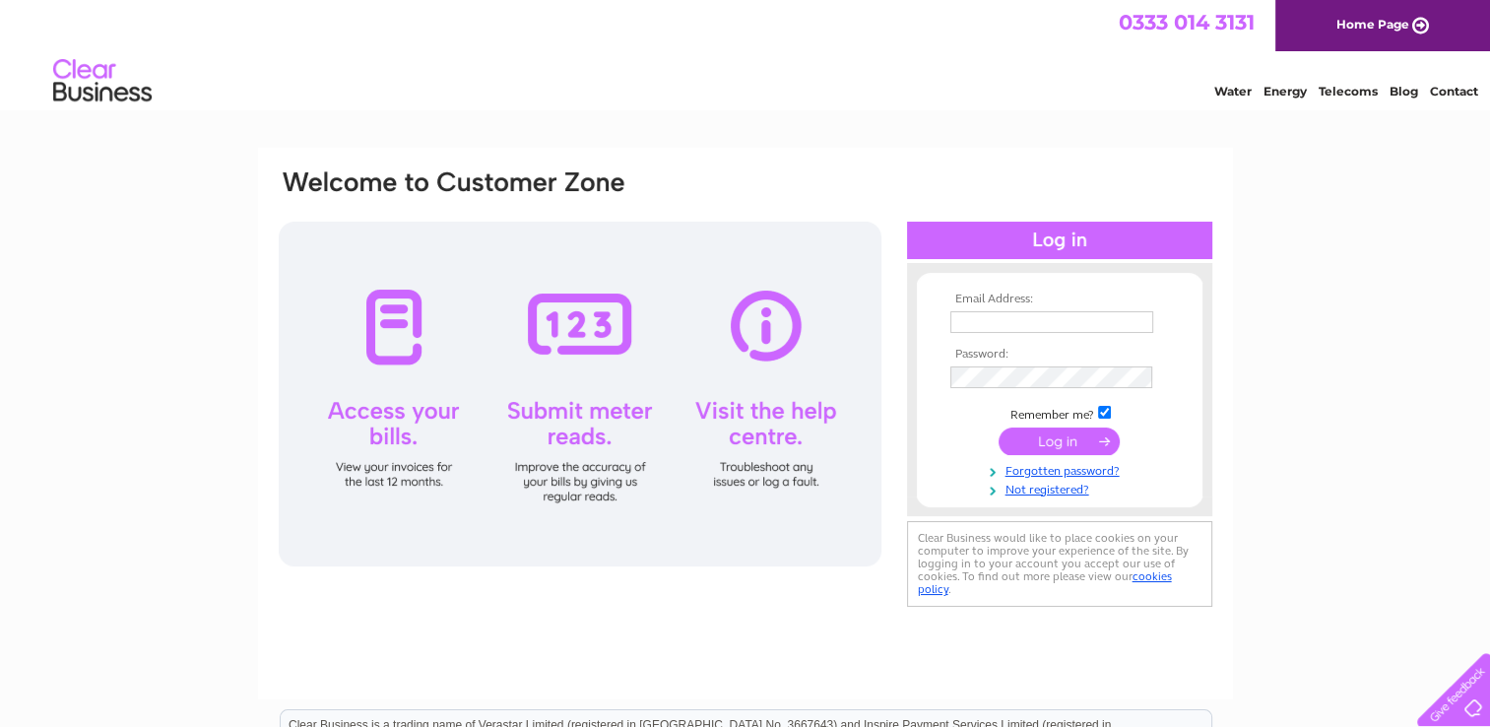
type input "awaisypak@yahoo.com"
click at [1085, 437] on input "submit" at bounding box center [1059, 441] width 121 height 28
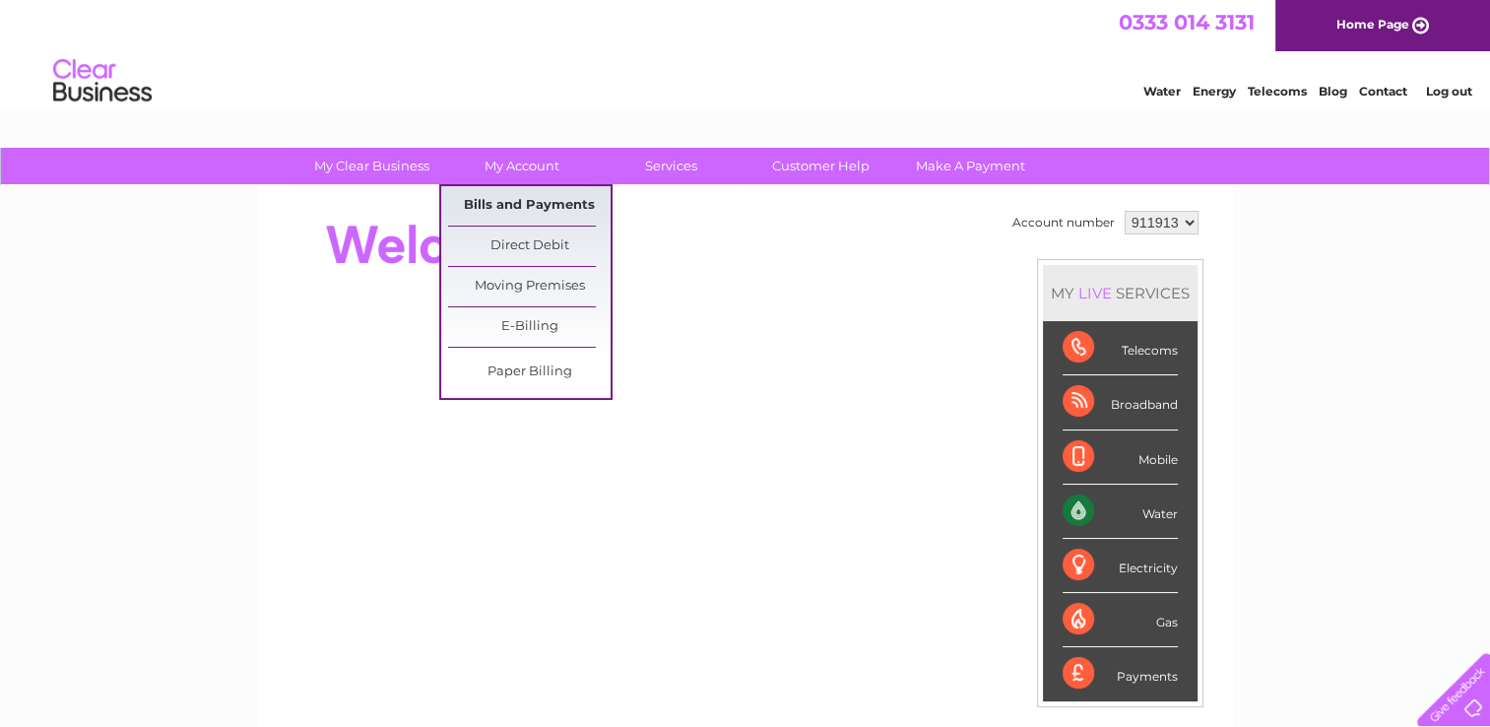
click at [524, 212] on link "Bills and Payments" at bounding box center [529, 205] width 163 height 39
click at [529, 206] on link "Bills and Payments" at bounding box center [529, 205] width 163 height 39
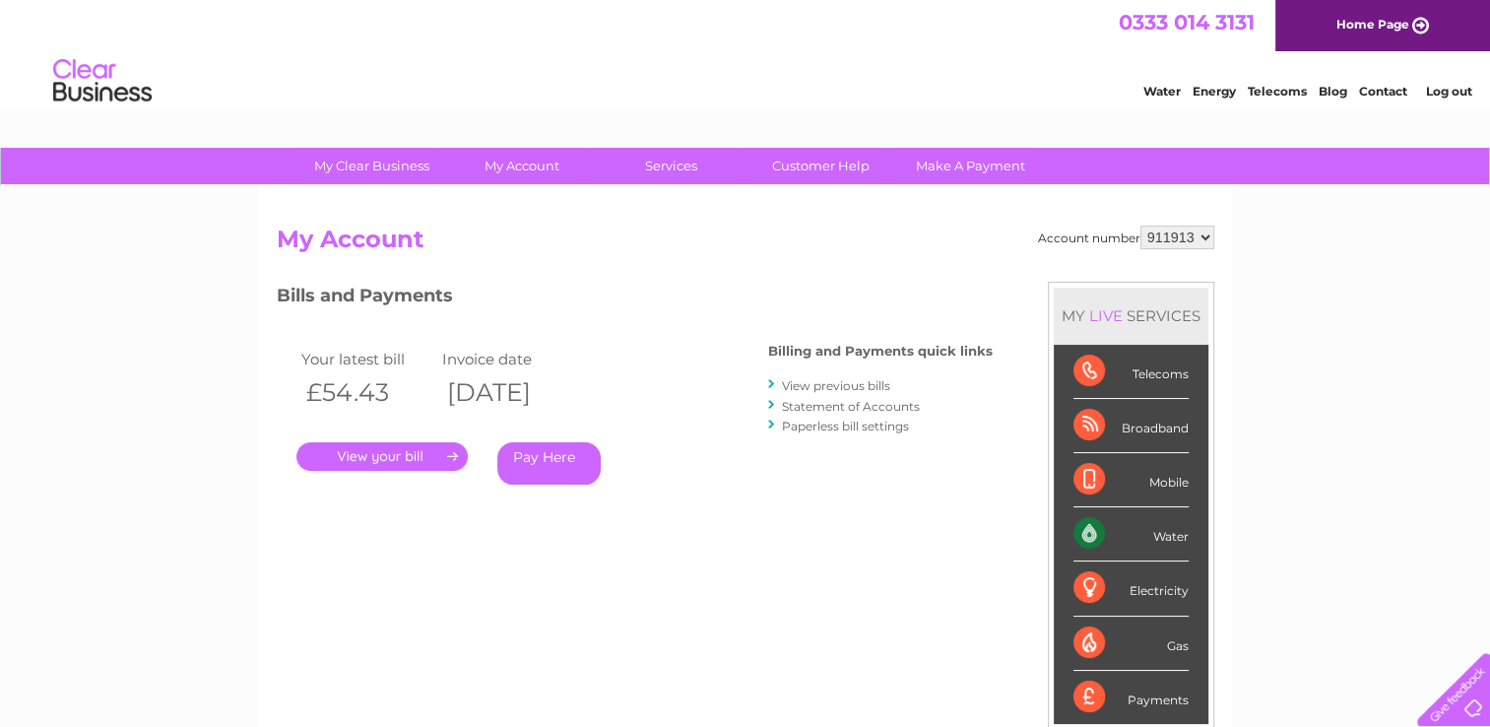
click at [846, 381] on link "View previous bills" at bounding box center [836, 385] width 108 height 15
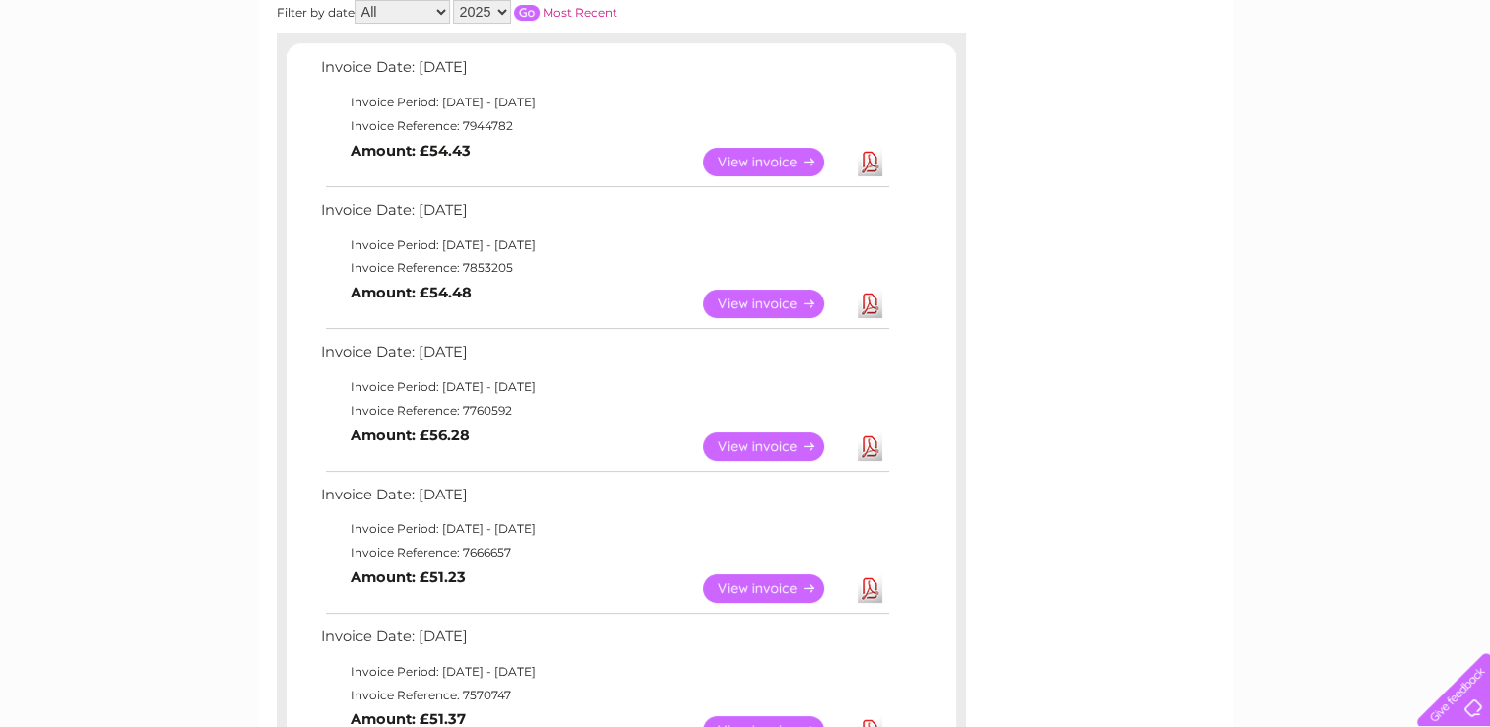
scroll to position [355, 0]
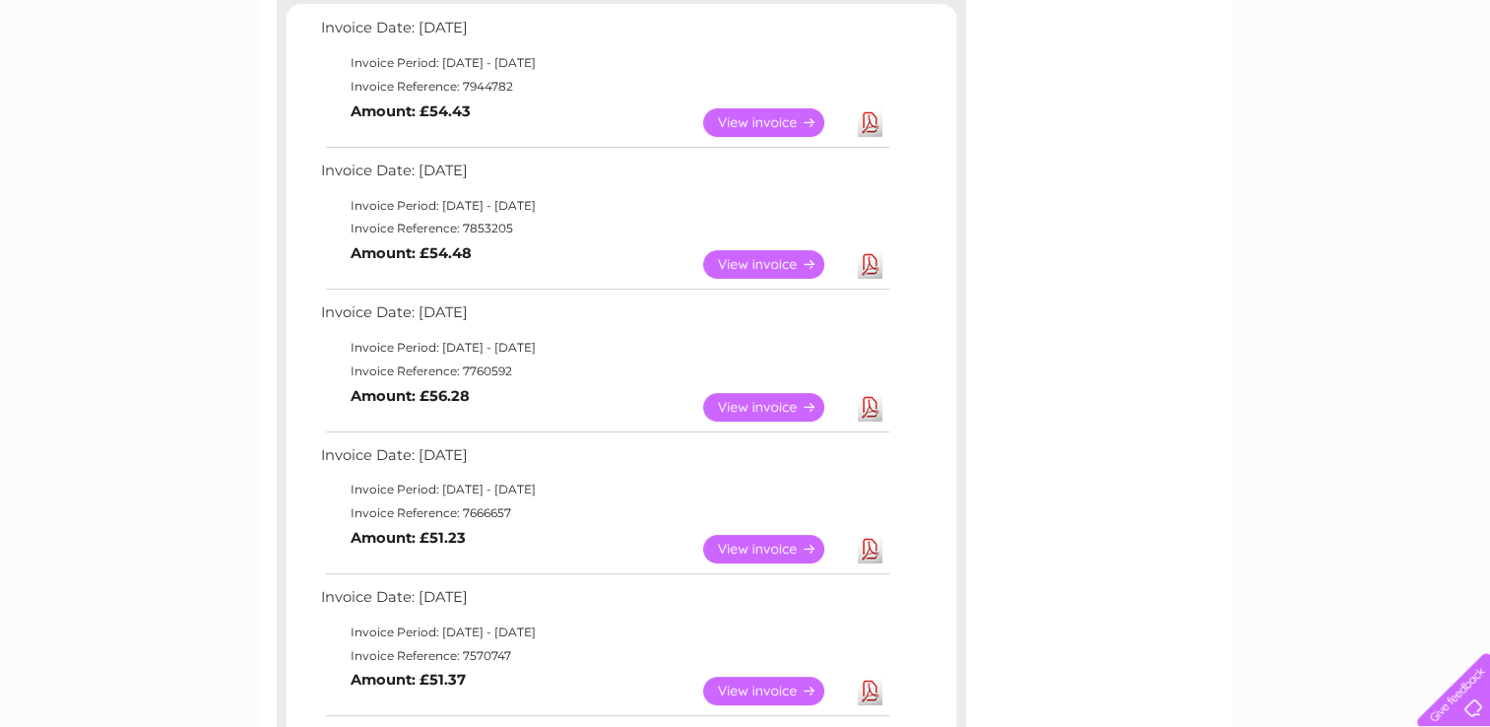
click at [870, 546] on link "Download" at bounding box center [870, 549] width 25 height 29
click at [776, 401] on link "View" at bounding box center [775, 407] width 145 height 29
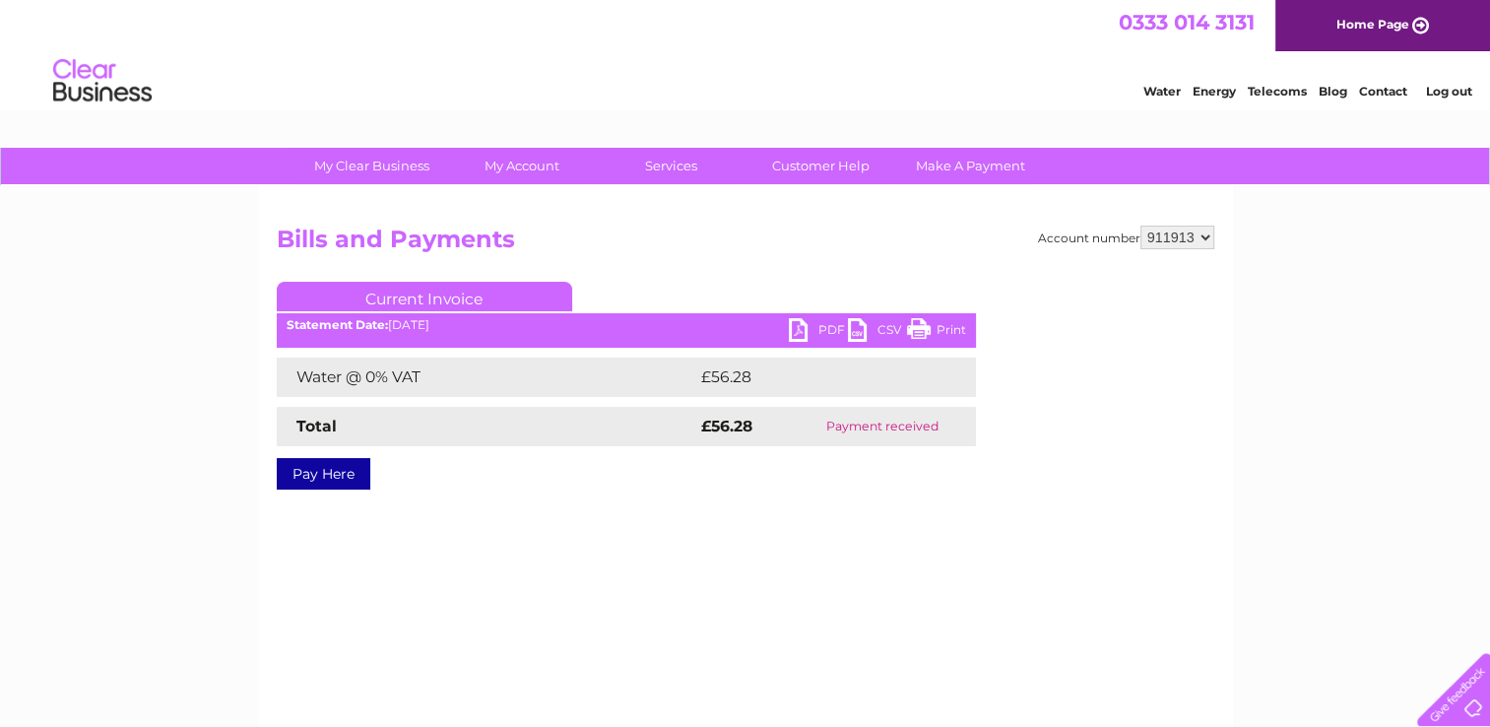
click at [958, 325] on link "Print" at bounding box center [936, 332] width 59 height 29
click at [933, 331] on link "Print" at bounding box center [936, 332] width 59 height 29
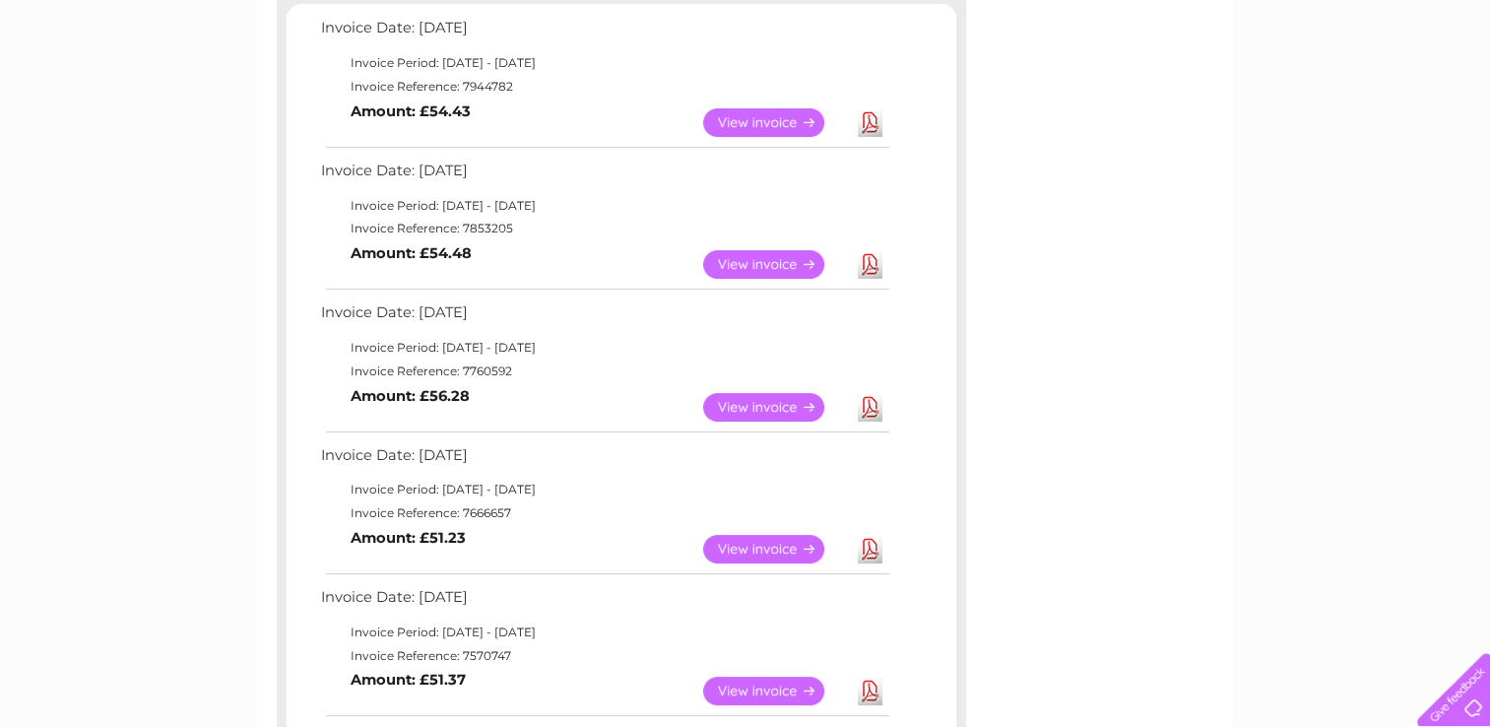
click at [800, 266] on link "View" at bounding box center [775, 264] width 145 height 29
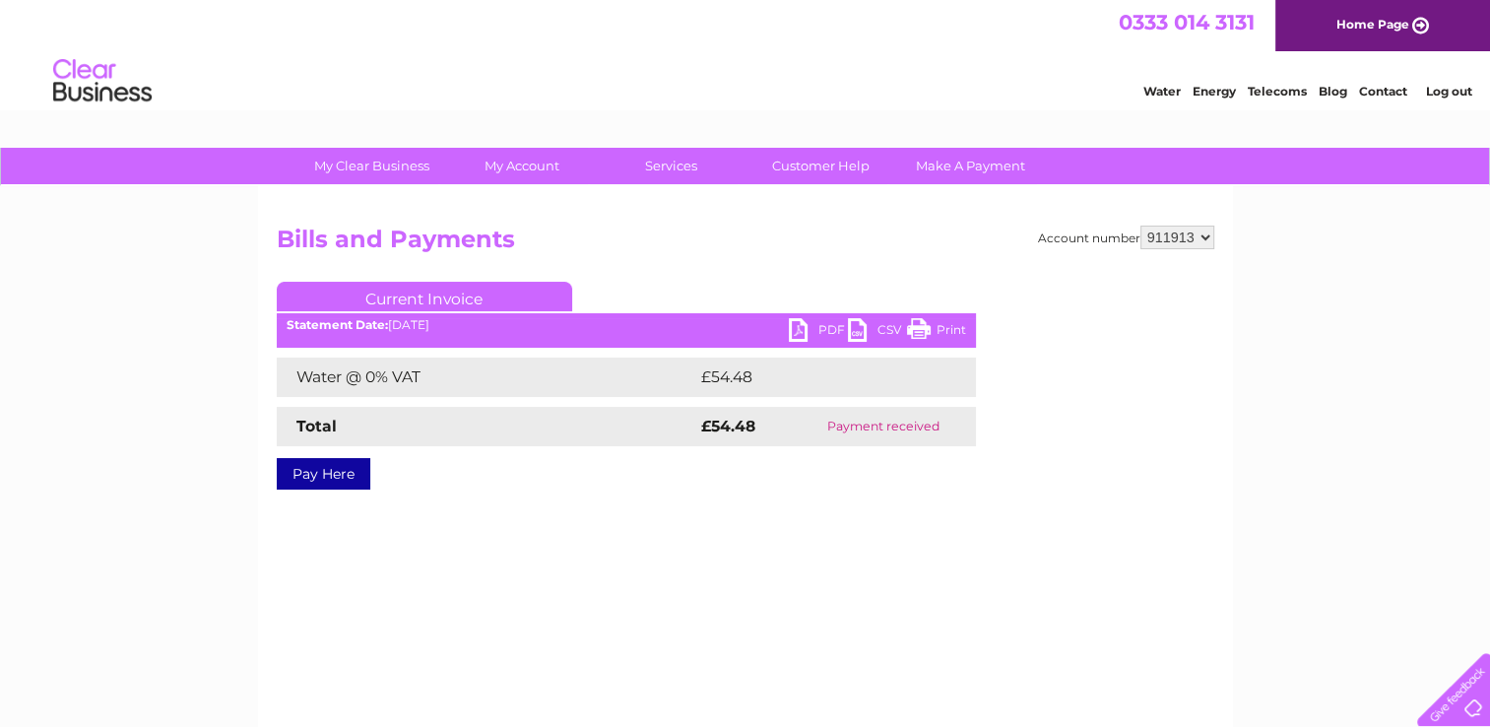
click at [947, 328] on link "Print" at bounding box center [936, 332] width 59 height 29
